Goal: Find contact information

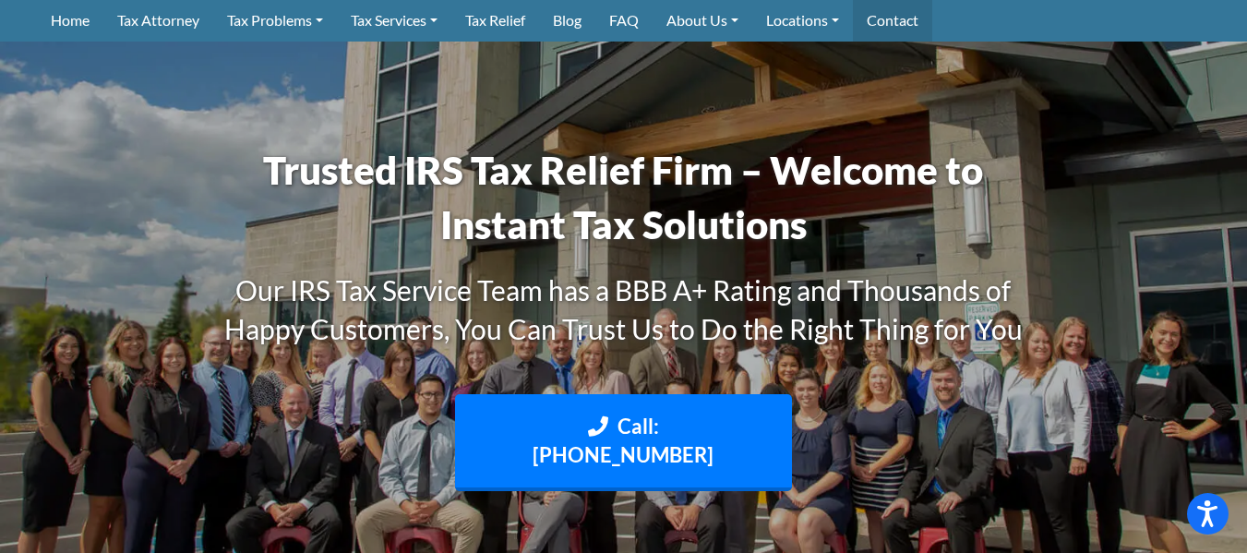
click at [917, 19] on link "Contact" at bounding box center [892, 19] width 79 height 43
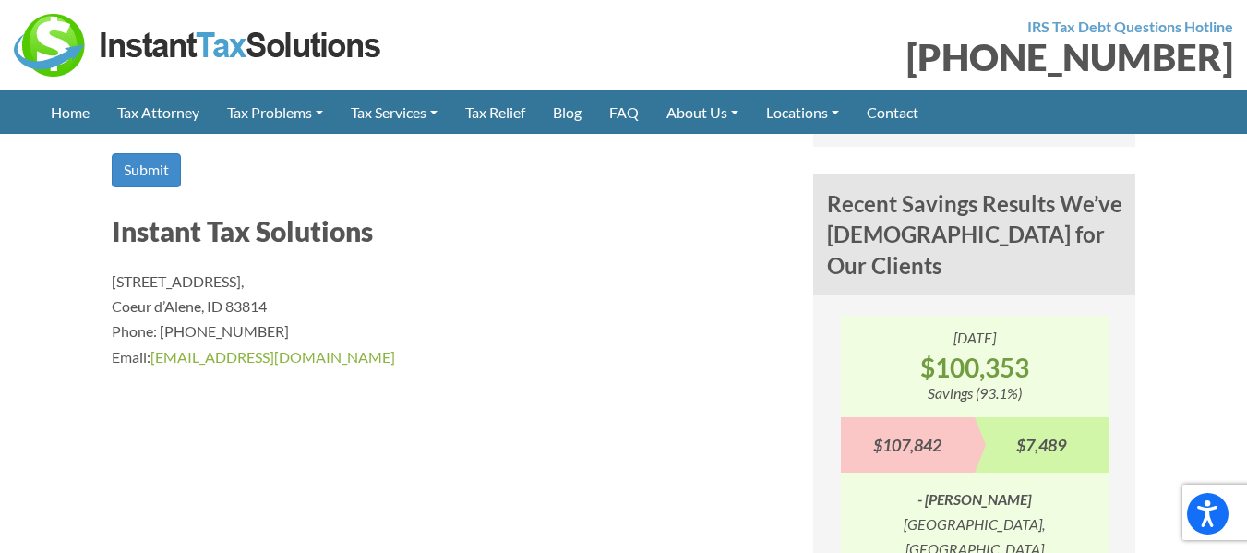
scroll to position [1477, 0]
drag, startPoint x: 371, startPoint y: 366, endPoint x: 150, endPoint y: 357, distance: 221.7
click at [150, 357] on p "1110 W Park Pl STE 208, Coeur d’Alene, ID 83814 Phone: (888) 946-2999 Email: in…" at bounding box center [449, 318] width 674 height 101
copy p "info@instanttaxsolutions.com"
